Goal: Check status: Check status

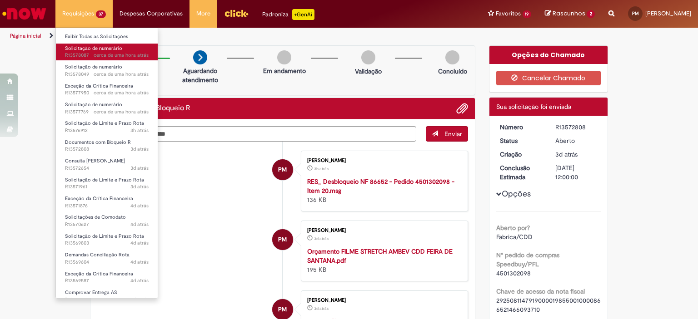
click at [99, 47] on span "Solicitação de numerário" at bounding box center [93, 48] width 57 height 7
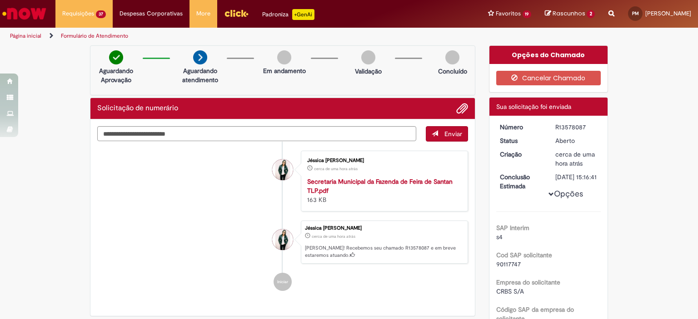
click at [562, 127] on div "R13578087" at bounding box center [576, 127] width 42 height 9
copy div "R13578087"
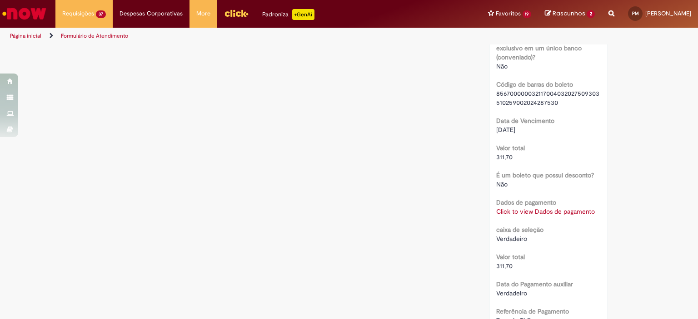
scroll to position [900, 0]
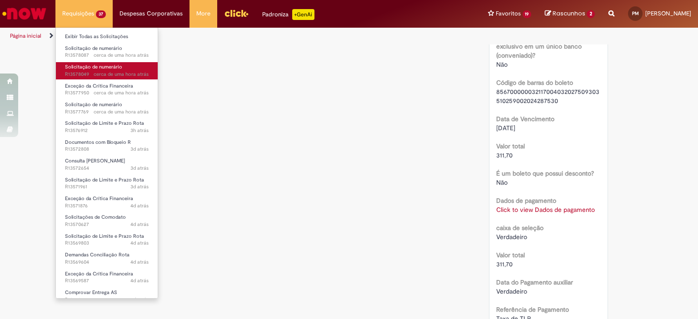
click at [115, 70] on span "Solicitação de numerário" at bounding box center [93, 67] width 57 height 7
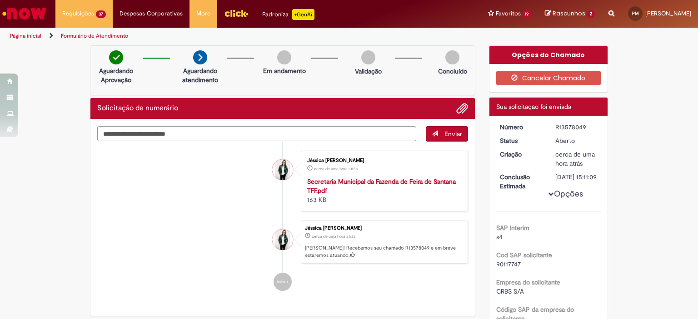
click at [567, 129] on div "R13578049" at bounding box center [576, 127] width 42 height 9
copy div "R13578049"
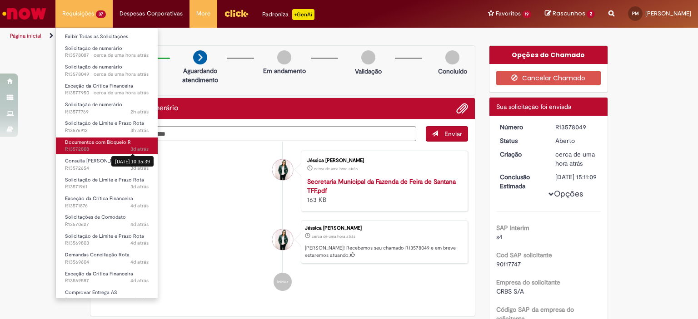
click at [130, 148] on span "3d atrás" at bounding box center [139, 149] width 18 height 7
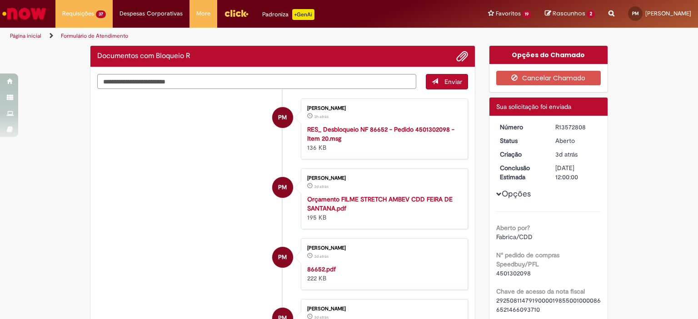
click at [224, 169] on li "PM Paula Camille Azevedo Martins 3d atrás 3 dias atrás Orçamento FILME STRETCH…" at bounding box center [282, 199] width 371 height 61
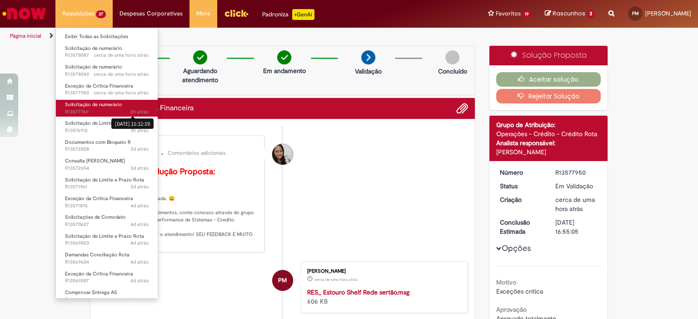
click at [139, 115] on sn-time-ago "2h atrás 2 horas atrás [DATE] 15:32:19" at bounding box center [139, 112] width 18 height 7
click at [105, 105] on span "Solicitação de numerário" at bounding box center [93, 104] width 57 height 7
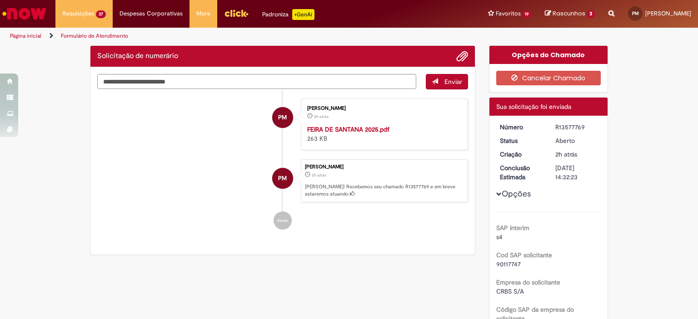
click at [562, 129] on div "R13577769" at bounding box center [576, 127] width 42 height 9
copy div "R13577769"
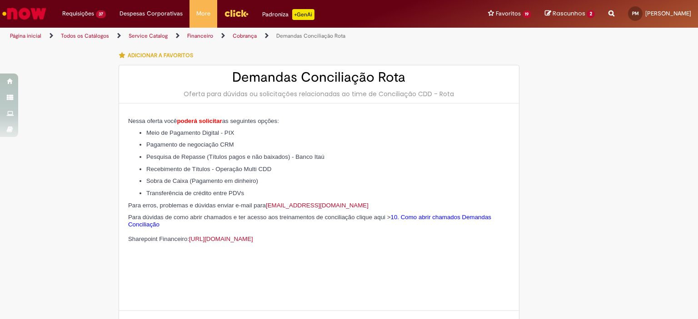
scroll to position [376, 0]
